Goal: Complete application form: Complete application form

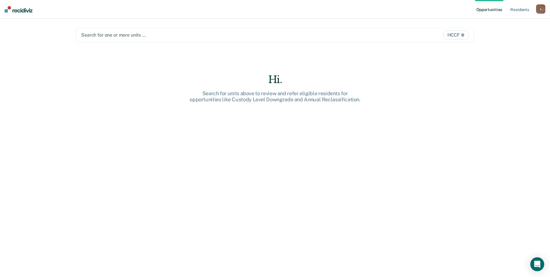
click at [169, 38] on div at bounding box center [216, 35] width 271 height 7
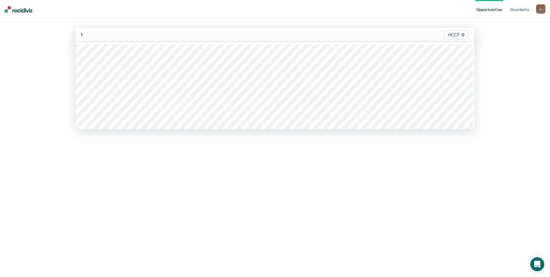
type input "fc"
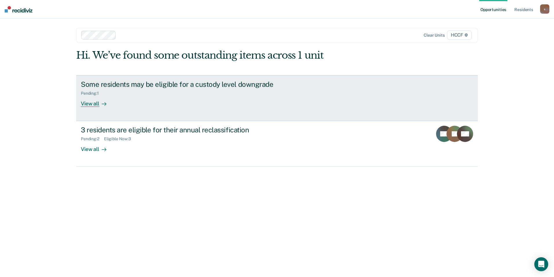
click at [99, 108] on link "Some residents may be eligible for a custody level downgrade Pending : 1 View a…" at bounding box center [277, 98] width 402 height 46
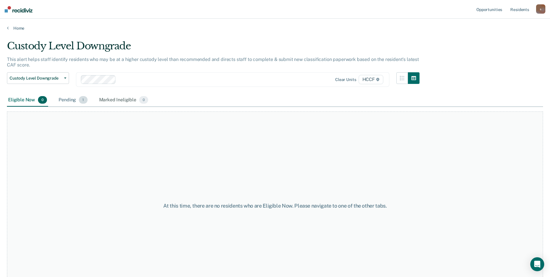
click at [73, 101] on div "Pending 1" at bounding box center [72, 100] width 31 height 13
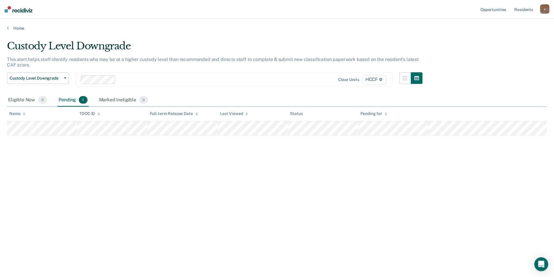
click at [16, 31] on main "Custody Level Downgrade This alert helps staff identify residents who may be at…" at bounding box center [277, 153] width 554 height 244
click at [17, 26] on link "Home" at bounding box center [277, 28] width 540 height 5
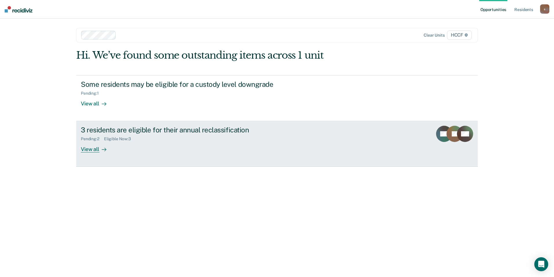
click at [97, 152] on div "View all" at bounding box center [97, 146] width 32 height 11
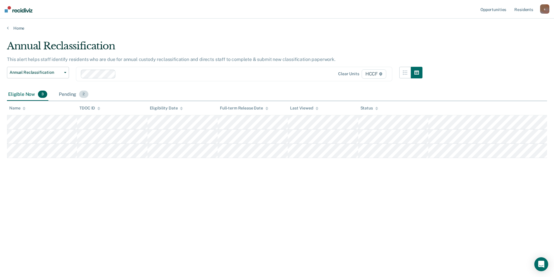
click at [73, 98] on div "Pending 2" at bounding box center [74, 94] width 32 height 13
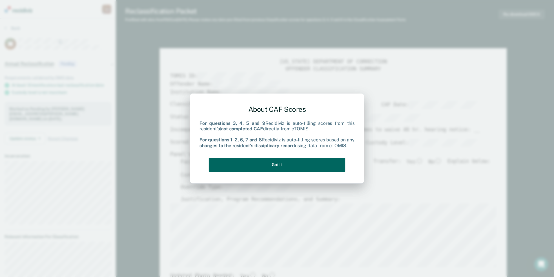
click at [316, 163] on button "Got it" at bounding box center [277, 164] width 137 height 14
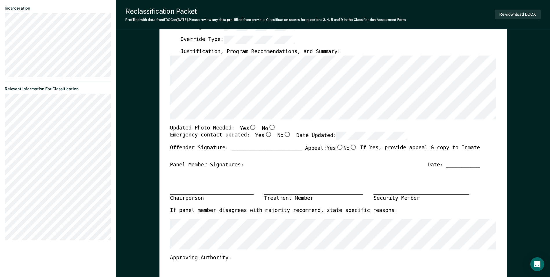
scroll to position [58, 0]
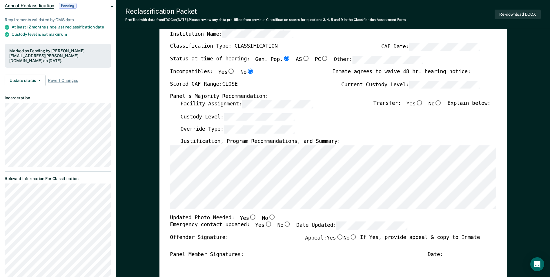
click at [322, 120] on div "Custody Level:" at bounding box center [335, 119] width 310 height 13
click at [288, 88] on div "Scored CAF Range: CLOSE Current Custody Level:" at bounding box center [325, 87] width 310 height 13
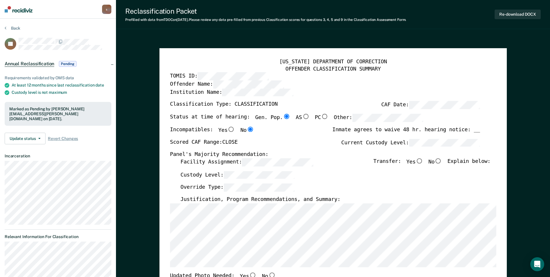
click at [492, 118] on div "[US_STATE] DEPARTMENT OF CORRECTION OFFENDER CLASSIFICATION SUMMARY TOMIS ID: O…" at bounding box center [333, 274] width 326 height 431
click at [309, 124] on div "Status at time of hearing: Gen. Pop. AS PC Other:" at bounding box center [296, 120] width 253 height 13
click at [442, 162] on input "No" at bounding box center [439, 160] width 8 height 5
type textarea "x"
radio input "true"
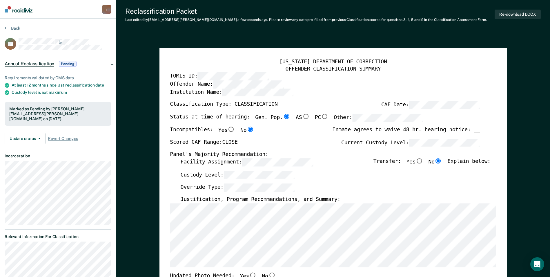
click at [362, 184] on div "Override Type:" at bounding box center [335, 190] width 310 height 13
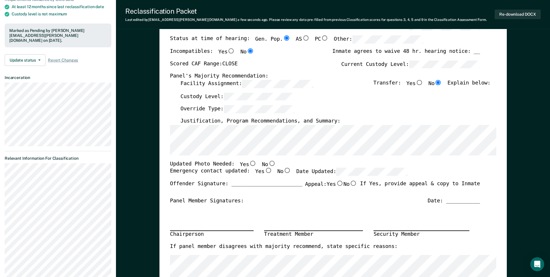
scroll to position [87, 0]
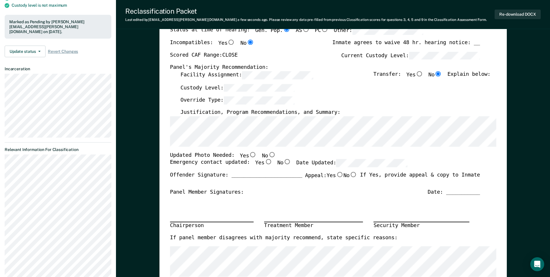
click at [268, 154] on input "No" at bounding box center [272, 154] width 8 height 5
type textarea "x"
radio input "true"
click at [264, 161] on input "Yes" at bounding box center [268, 161] width 8 height 5
type textarea "x"
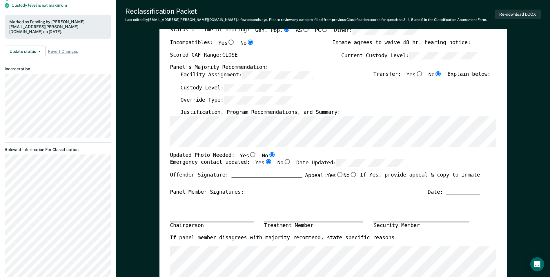
radio input "true"
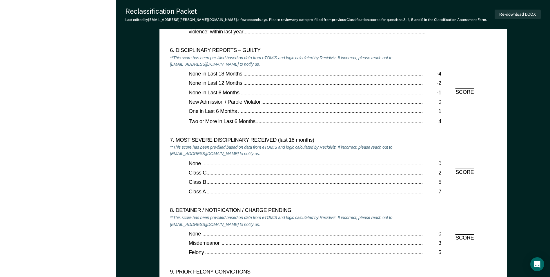
scroll to position [1044, 0]
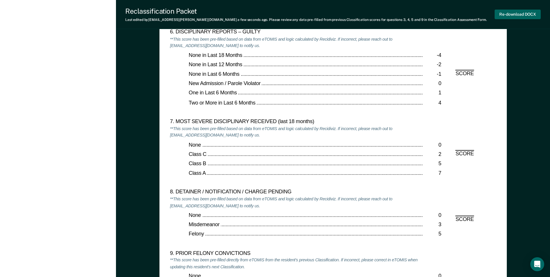
click at [515, 14] on button "Re-download DOCX" at bounding box center [518, 15] width 46 height 10
type textarea "x"
